Goal: Book appointment/travel/reservation

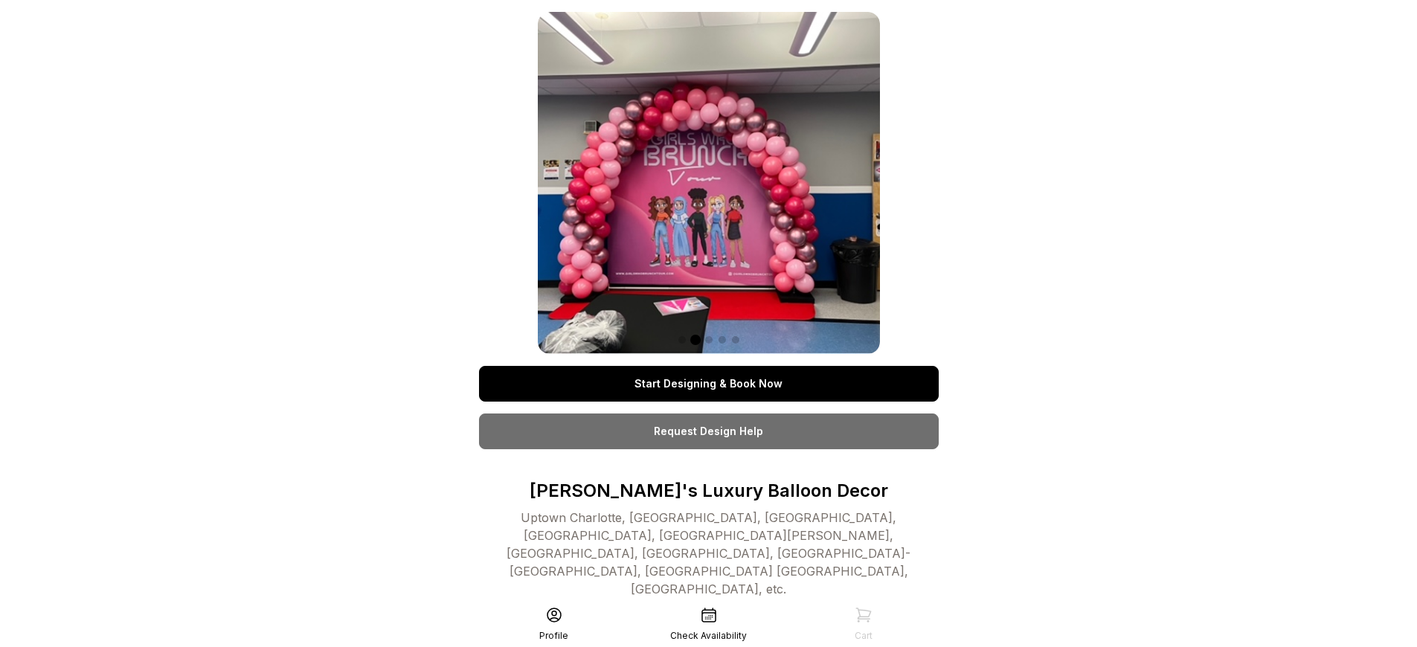
click at [708, 384] on link "Start Designing & Book Now" at bounding box center [709, 384] width 460 height 36
